Goal: Find specific page/section: Find specific page/section

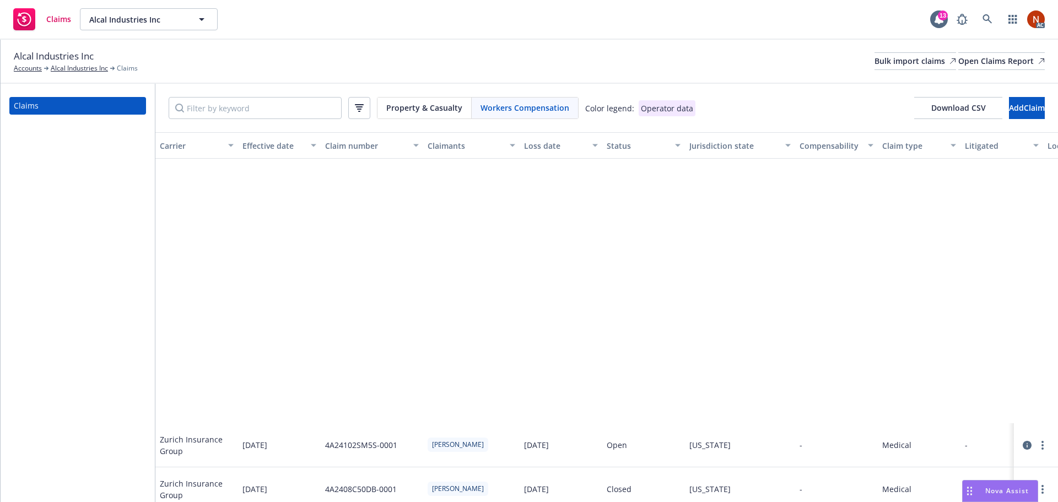
scroll to position [326, 0]
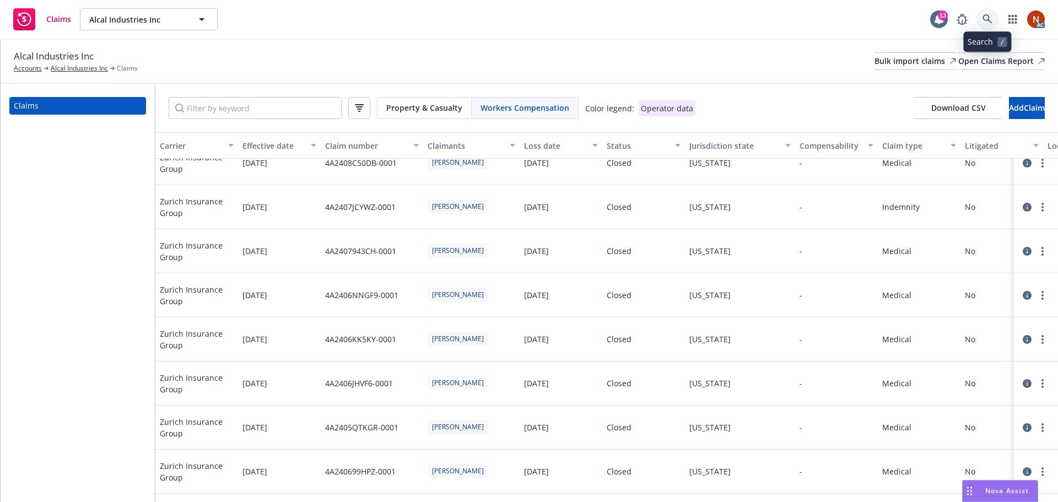
click at [991, 17] on icon at bounding box center [987, 19] width 10 height 10
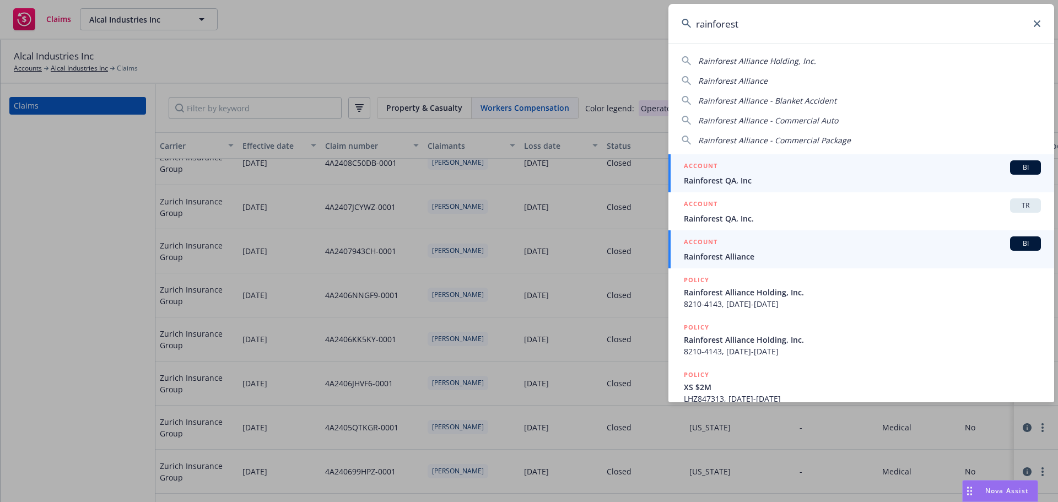
type input "rainforest"
click at [939, 251] on span "Rainforest Alliance" at bounding box center [862, 257] width 357 height 12
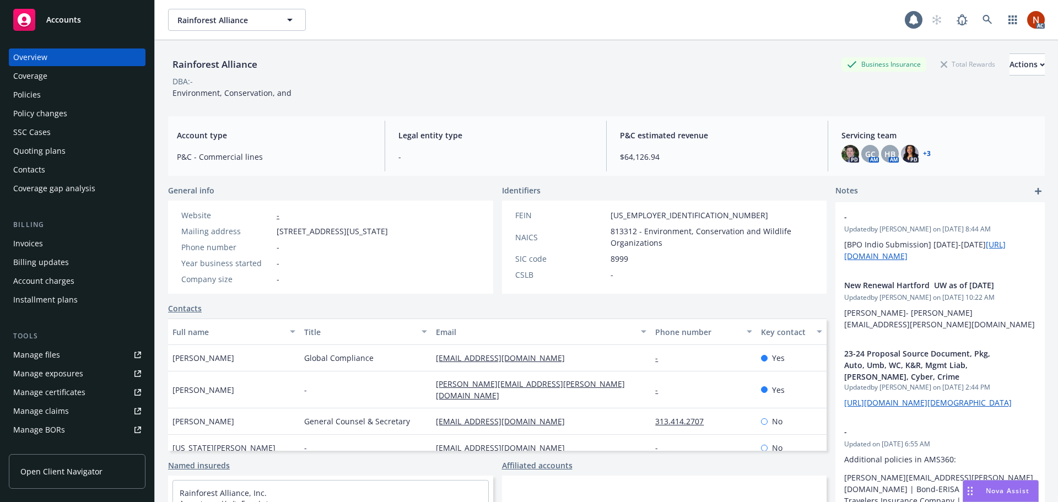
click at [67, 92] on div "Policies" at bounding box center [77, 95] width 128 height 18
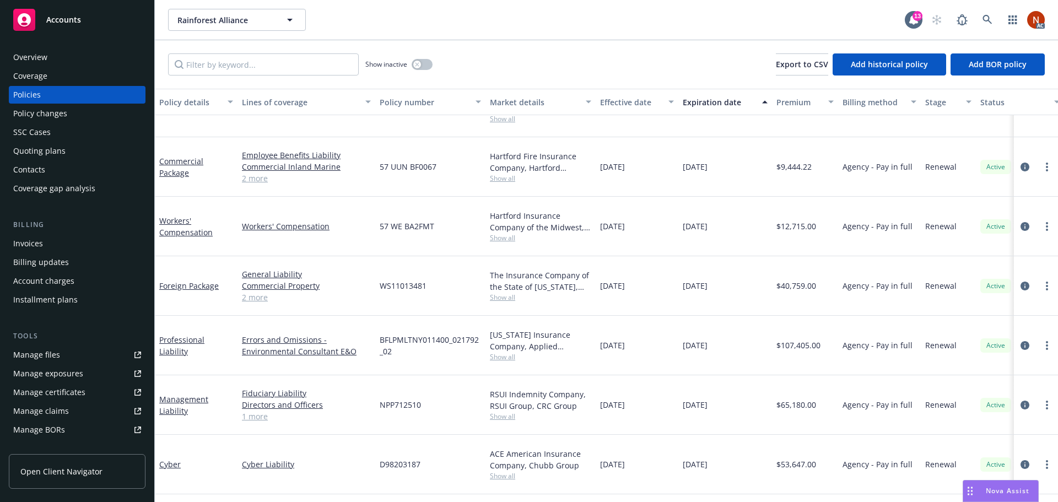
scroll to position [438, 0]
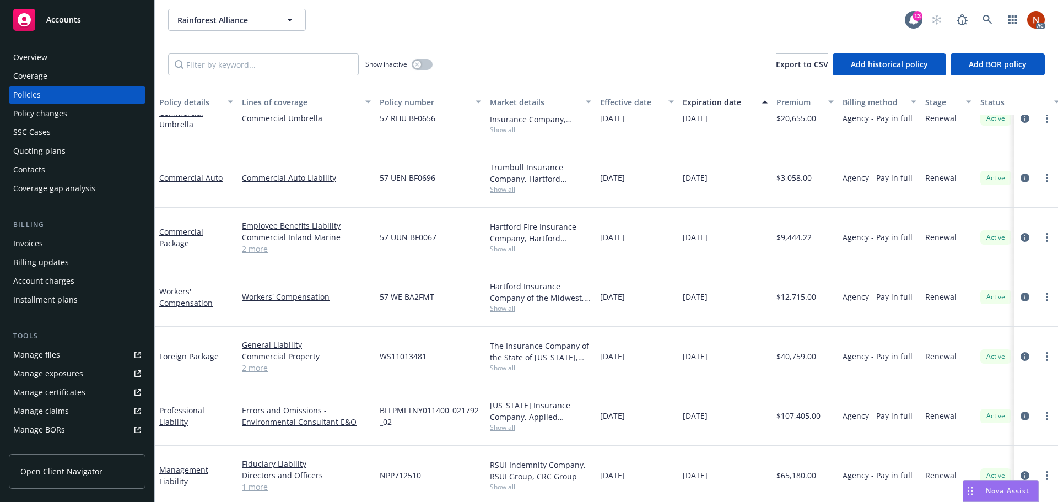
click at [71, 62] on div "Overview" at bounding box center [77, 57] width 128 height 18
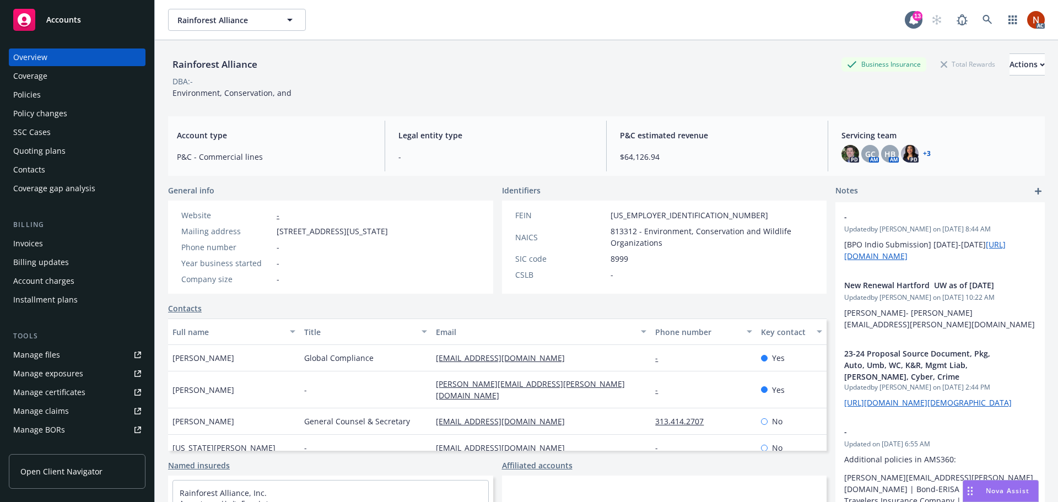
click at [55, 96] on div "Policies" at bounding box center [77, 95] width 128 height 18
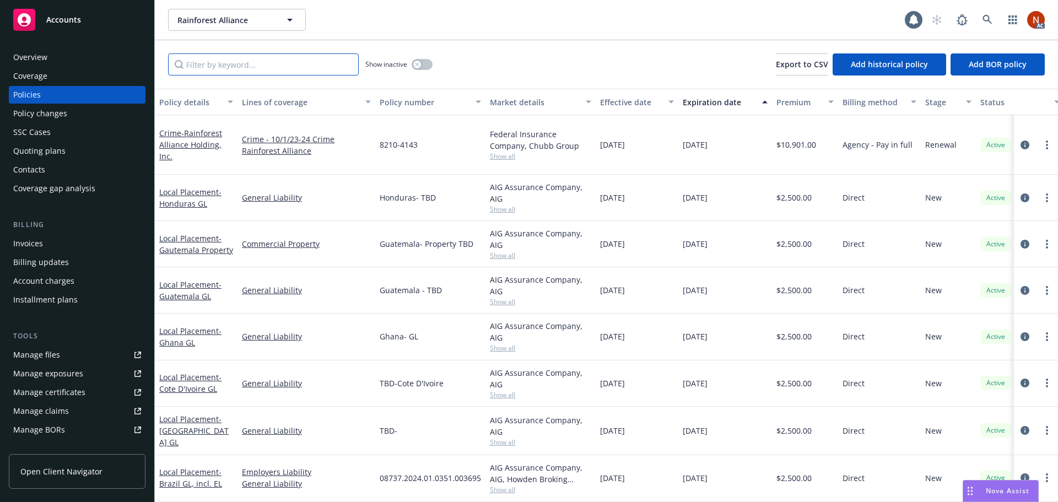
click at [289, 66] on input "Filter by keyword..." at bounding box center [263, 64] width 191 height 22
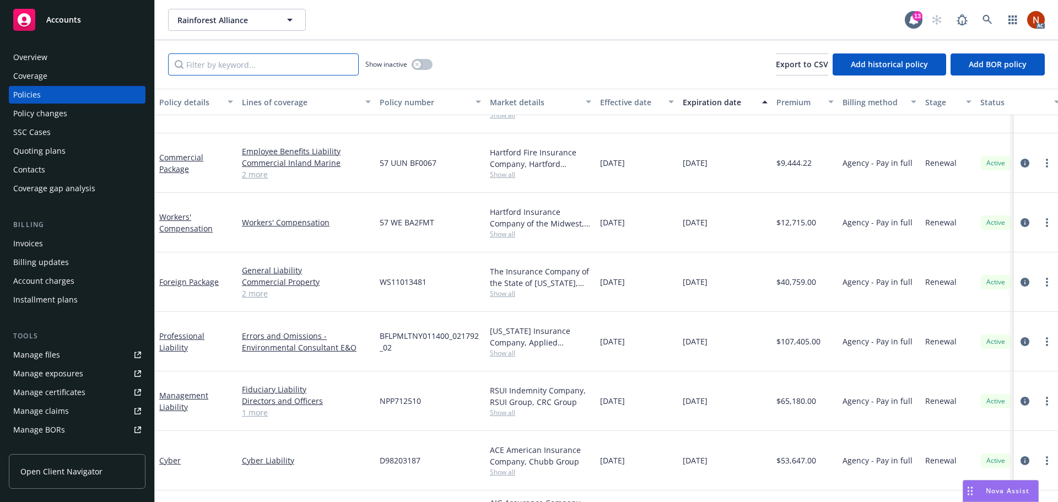
scroll to position [494, 0]
